Goal: Find specific page/section: Find specific page/section

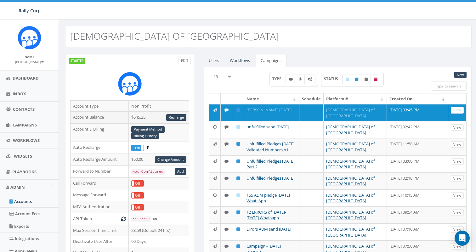
click at [135, 116] on td "$545.25 Recharge" at bounding box center [159, 118] width 61 height 12
click at [331, 33] on div "[DEMOGRAPHIC_DATA] OF [GEOGRAPHIC_DATA]" at bounding box center [268, 37] width 407 height 22
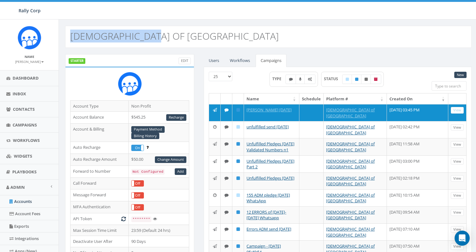
drag, startPoint x: 170, startPoint y: 35, endPoint x: 66, endPoint y: 35, distance: 104.3
click at [66, 35] on div "[DEMOGRAPHIC_DATA] OF [GEOGRAPHIC_DATA]" at bounding box center [268, 37] width 407 height 22
copy h2 "[DEMOGRAPHIC_DATA] OF [GEOGRAPHIC_DATA]"
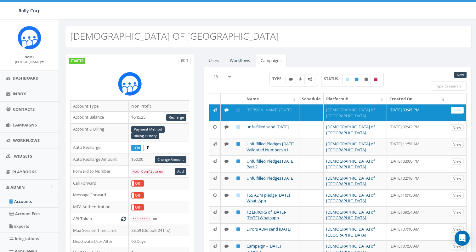
click at [446, 83] on input "search" at bounding box center [449, 85] width 35 height 9
paste input "[PERSON_NAME] [DATE]"
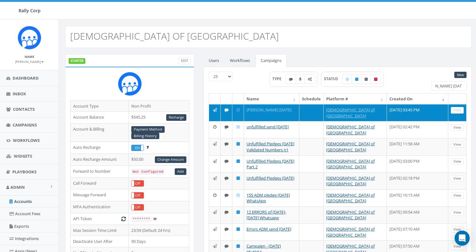
type input "[PERSON_NAME] [DATE]"
click at [271, 110] on link "[PERSON_NAME] [DATE]" at bounding box center [269, 110] width 45 height 6
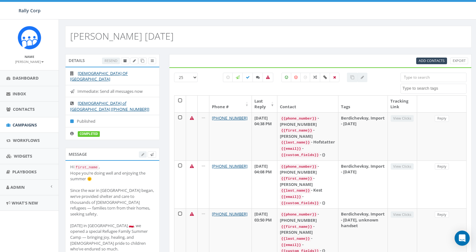
select select
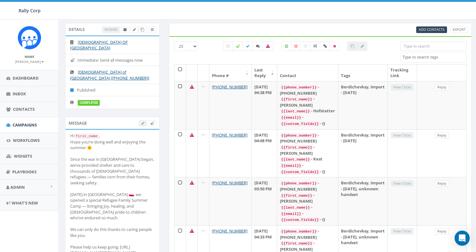
scroll to position [25, 0]
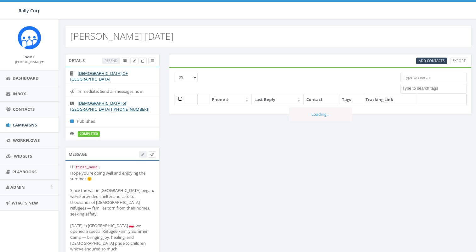
select select
